Goal: Navigation & Orientation: Understand site structure

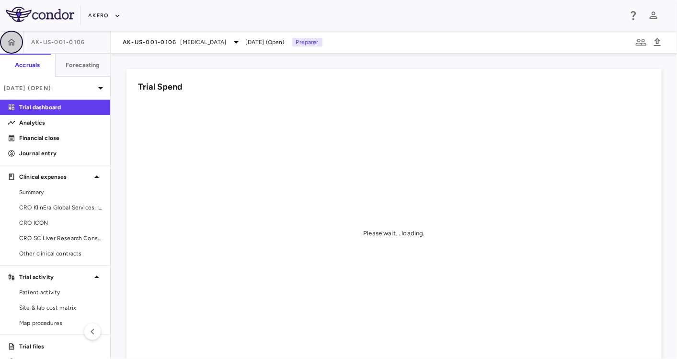
click at [13, 45] on icon "button" at bounding box center [12, 41] width 8 height 7
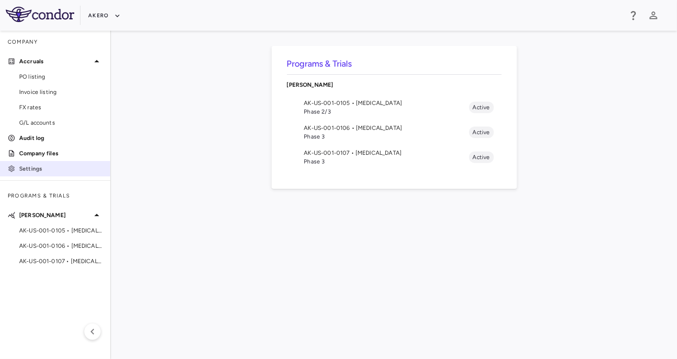
click at [50, 170] on p "Settings" at bounding box center [60, 168] width 83 height 9
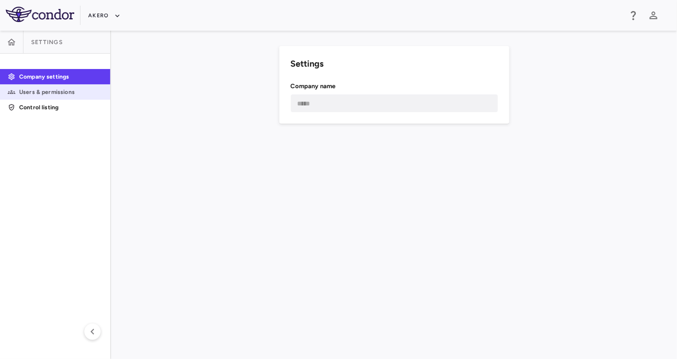
click at [65, 97] on link "Users & permissions" at bounding box center [55, 92] width 110 height 14
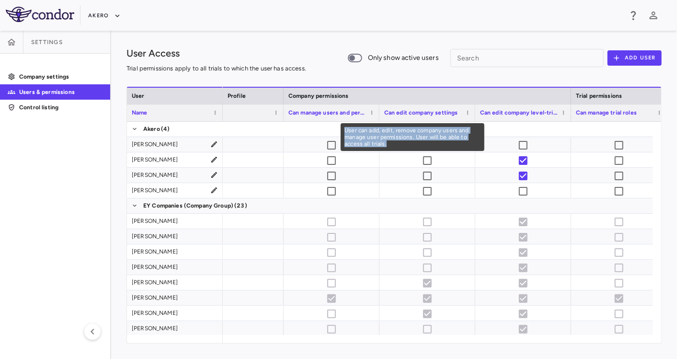
drag, startPoint x: 392, startPoint y: 145, endPoint x: 341, endPoint y: 129, distance: 53.7
click at [341, 129] on div "User can add, edit, remove company users and manage user permissions. User will…" at bounding box center [413, 137] width 144 height 28
copy div "User can add, edit, remove company users and manage user permissions. User will…"
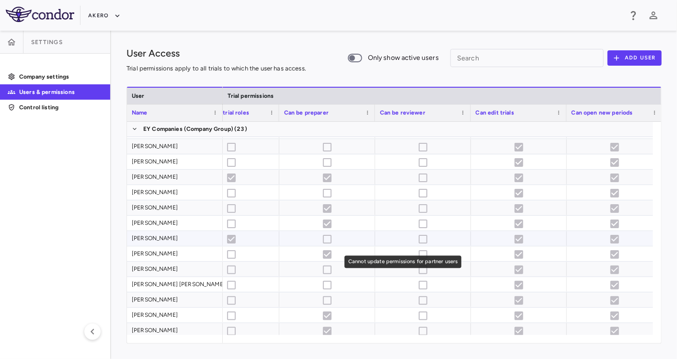
scroll to position [0, 952]
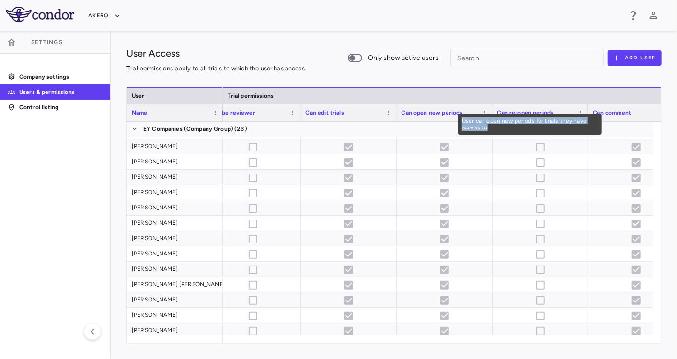
drag, startPoint x: 505, startPoint y: 125, endPoint x: 454, endPoint y: 116, distance: 52.1
click at [454, 116] on div "companyName Drag here to set column labels User Name Trial permissions Can be p…" at bounding box center [394, 215] width 535 height 257
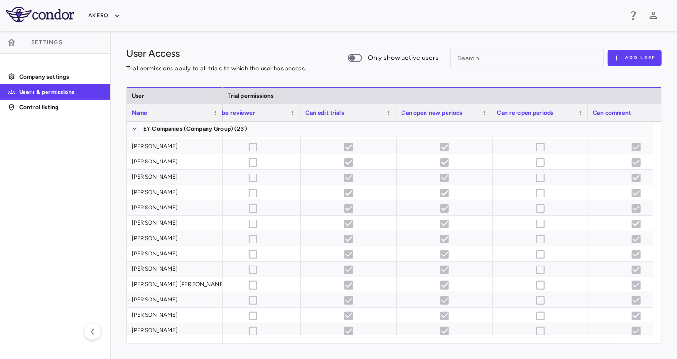
copy div "User can open new periods for trials they have access to"
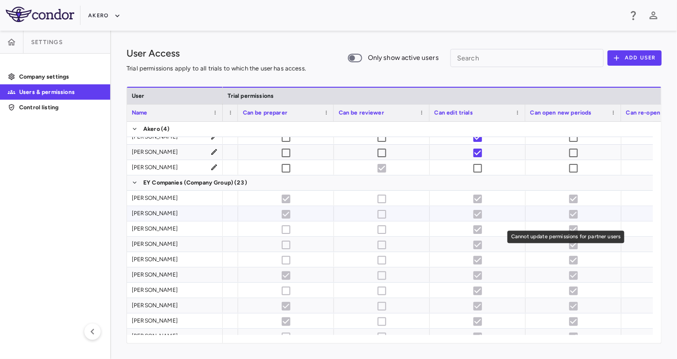
scroll to position [0, 742]
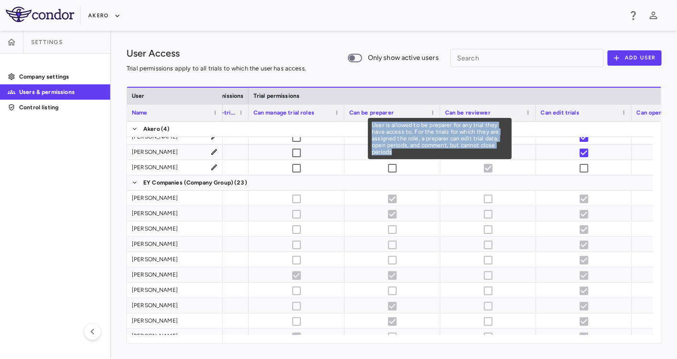
drag, startPoint x: 397, startPoint y: 151, endPoint x: 365, endPoint y: 120, distance: 44.7
click at [365, 120] on div "companyName Drag here to set column labels User Name Trial permissions Company …" at bounding box center [394, 215] width 535 height 257
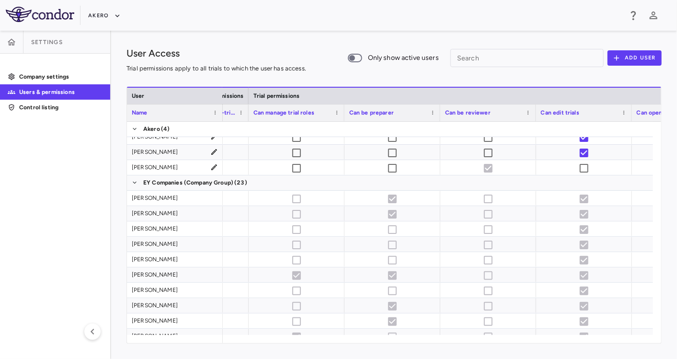
copy div "User is allowed to be preparer for any trial they have access to. For the trial…"
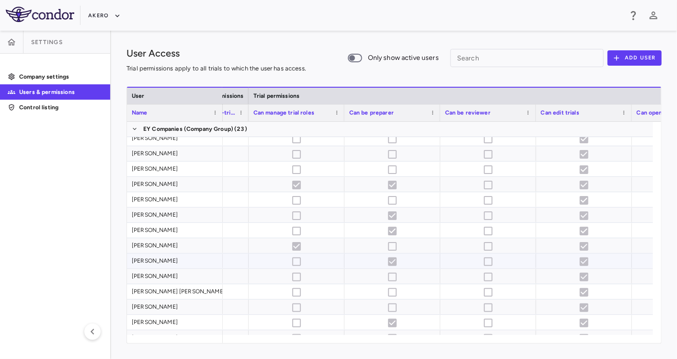
scroll to position [117, 0]
